Goal: Transaction & Acquisition: Purchase product/service

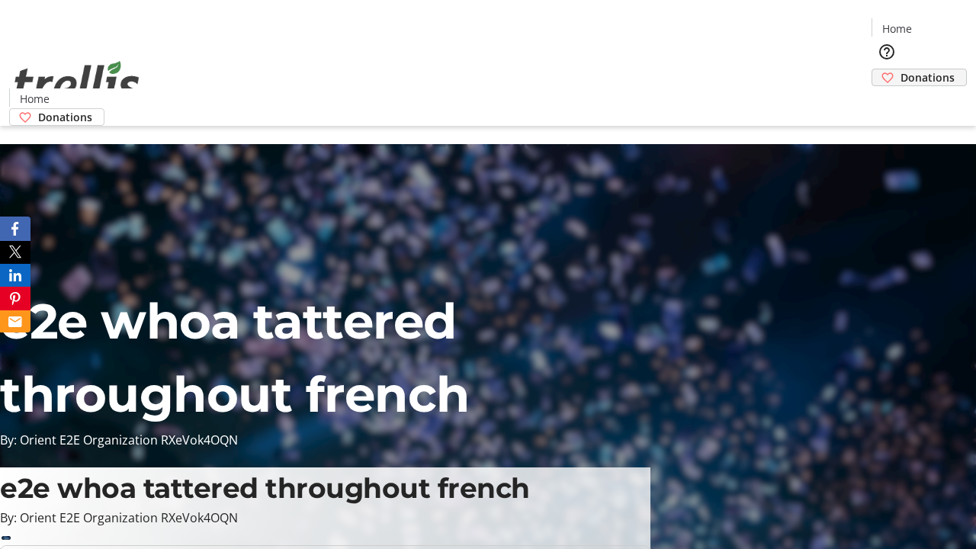
click at [900, 69] on span "Donations" at bounding box center [927, 77] width 54 height 16
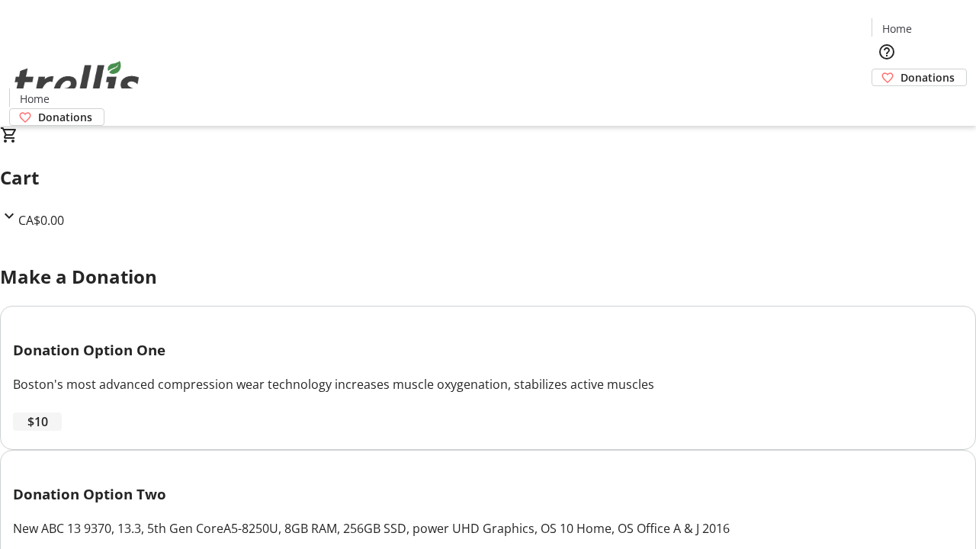
click at [48, 431] on span "$10" at bounding box center [37, 421] width 21 height 18
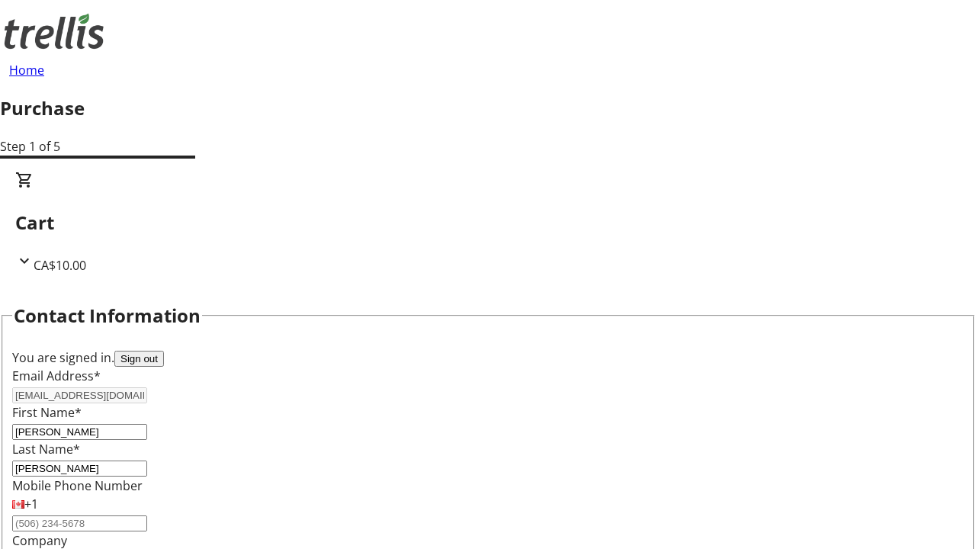
select select "CA"
type input "[STREET_ADDRESS][PERSON_NAME]"
type input "Kelowna"
select select "BC"
type input "Kelowna"
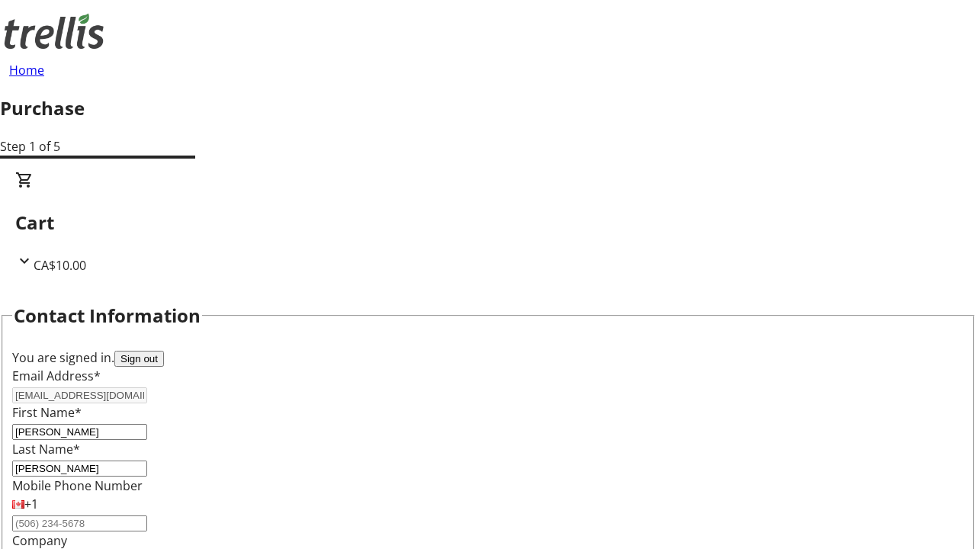
type input "V1Y 0C2"
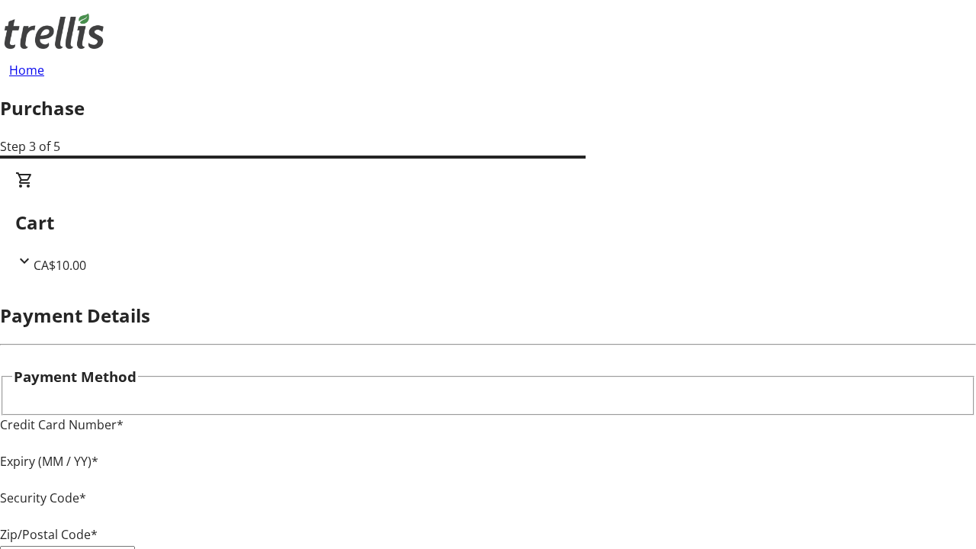
type input "V1Y 0C2"
